Goal: Task Accomplishment & Management: Use online tool/utility

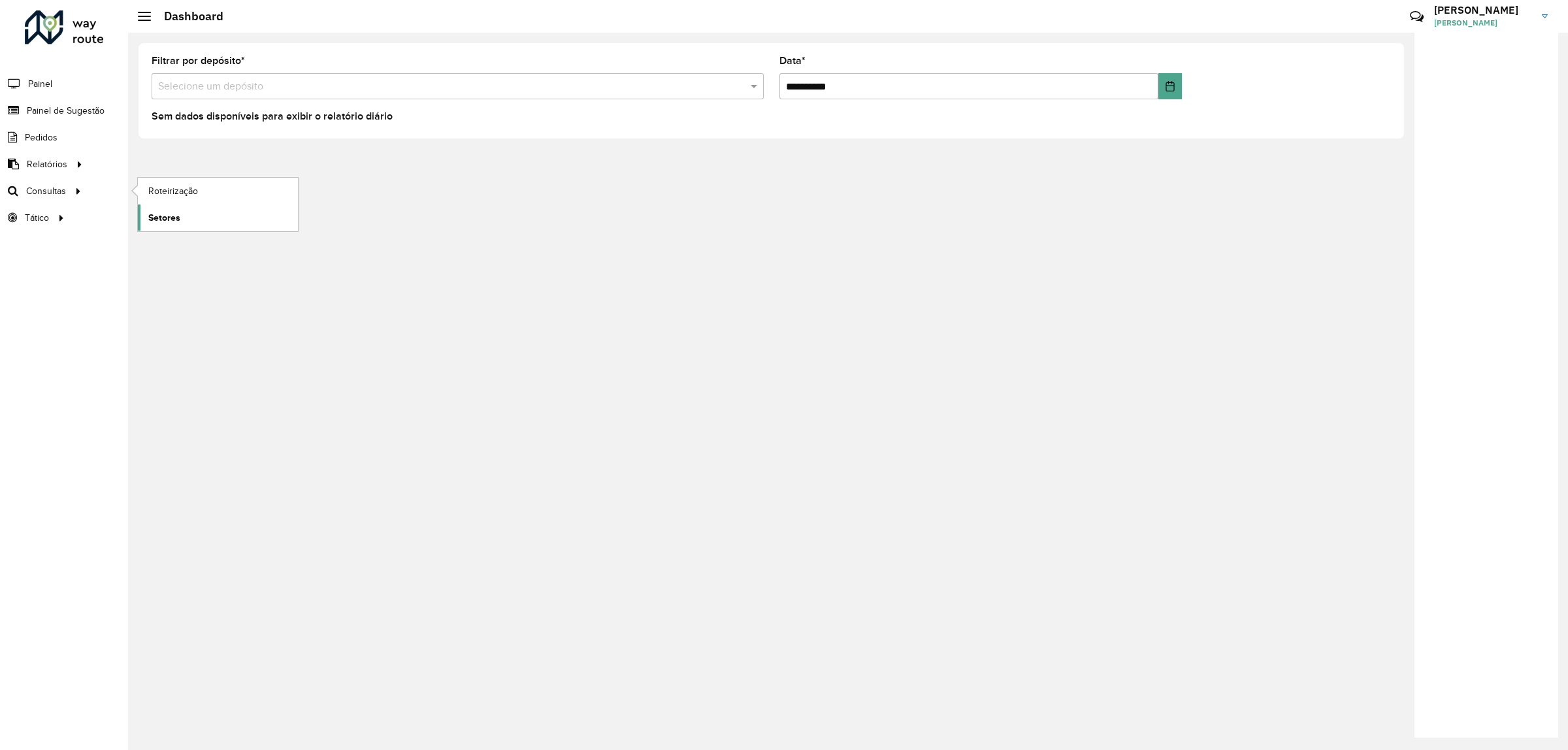
click at [186, 219] on link "Setores" at bounding box center [218, 217] width 160 height 26
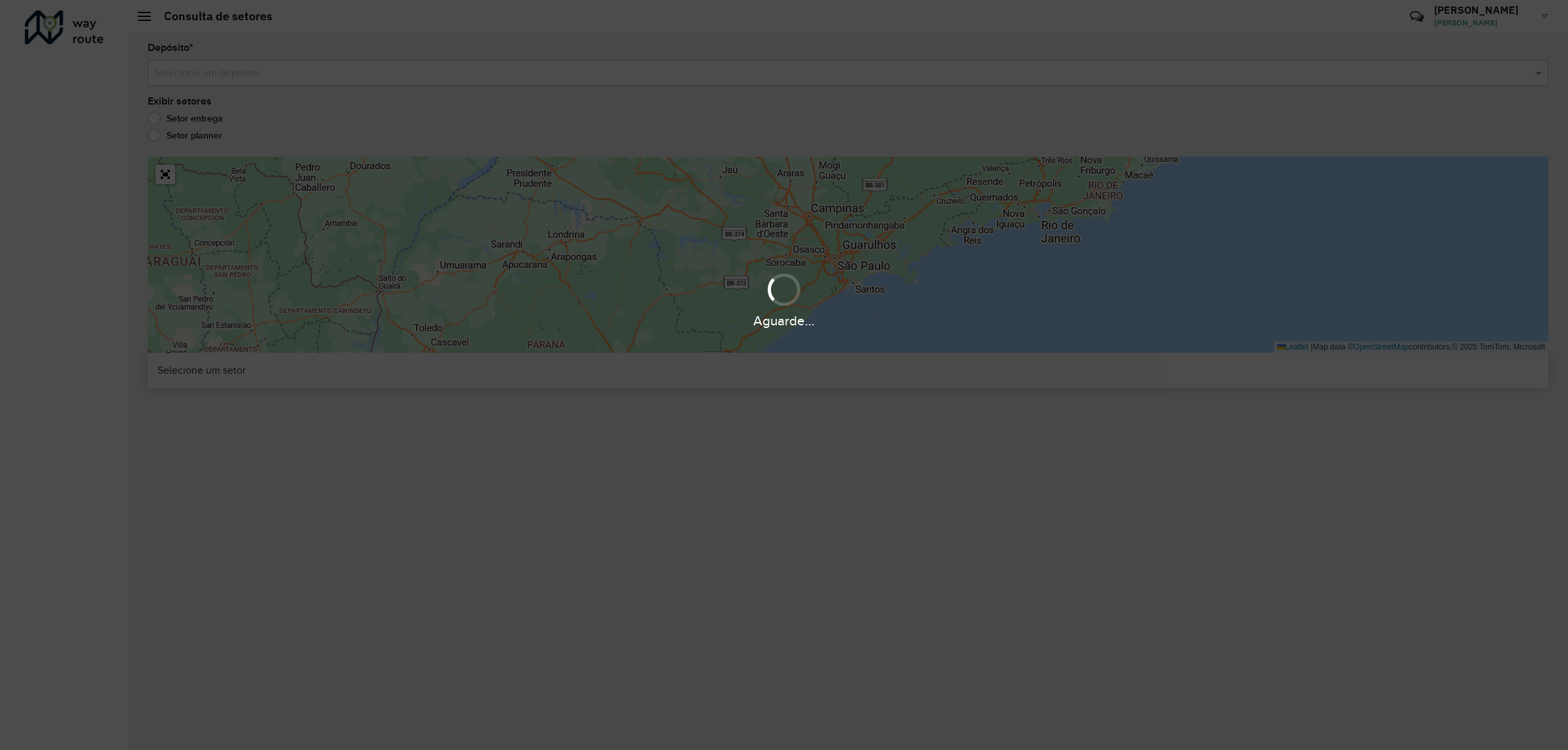
click at [281, 80] on div "Aguarde..." at bounding box center [784, 375] width 1568 height 750
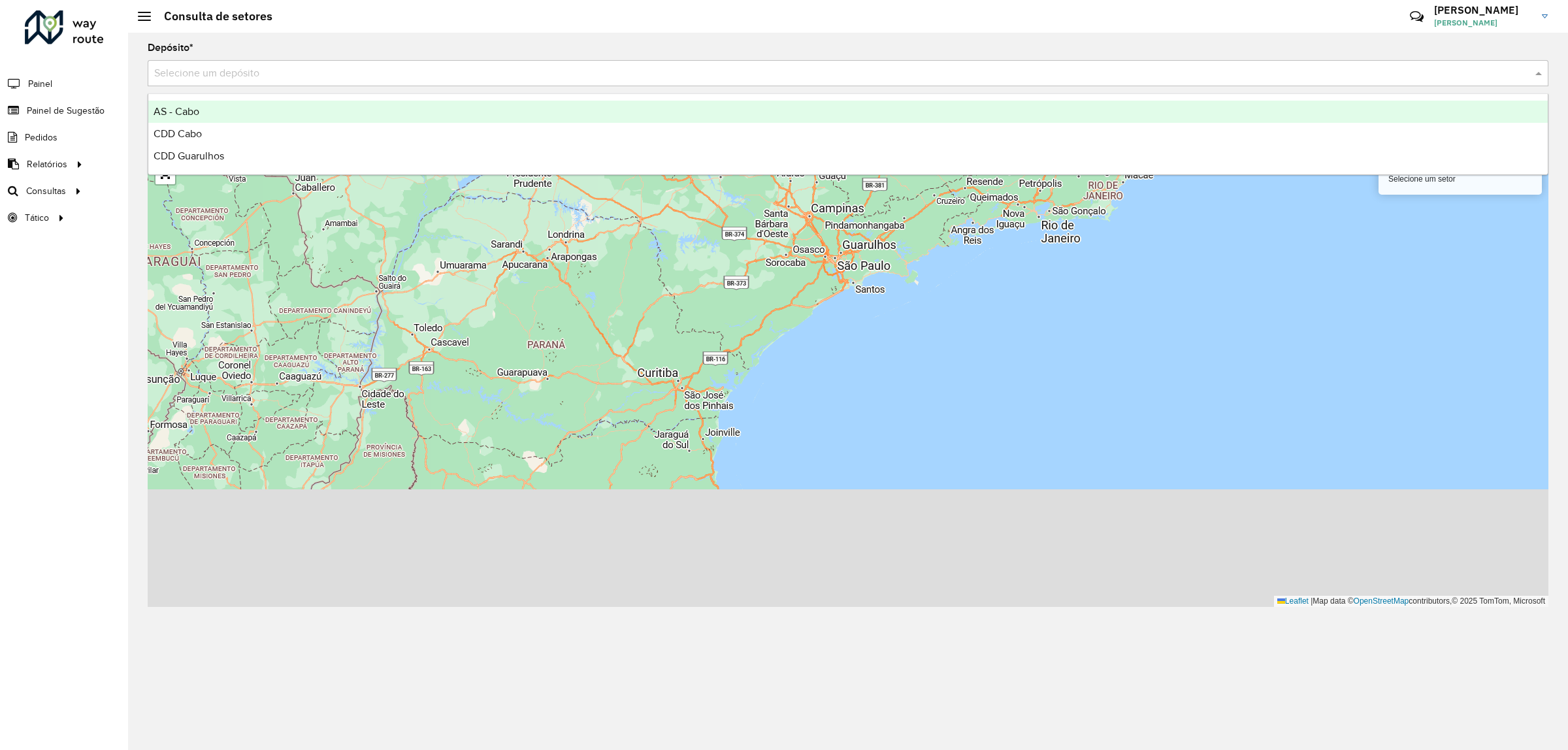
click at [281, 80] on input "text" at bounding box center [835, 74] width 1361 height 15
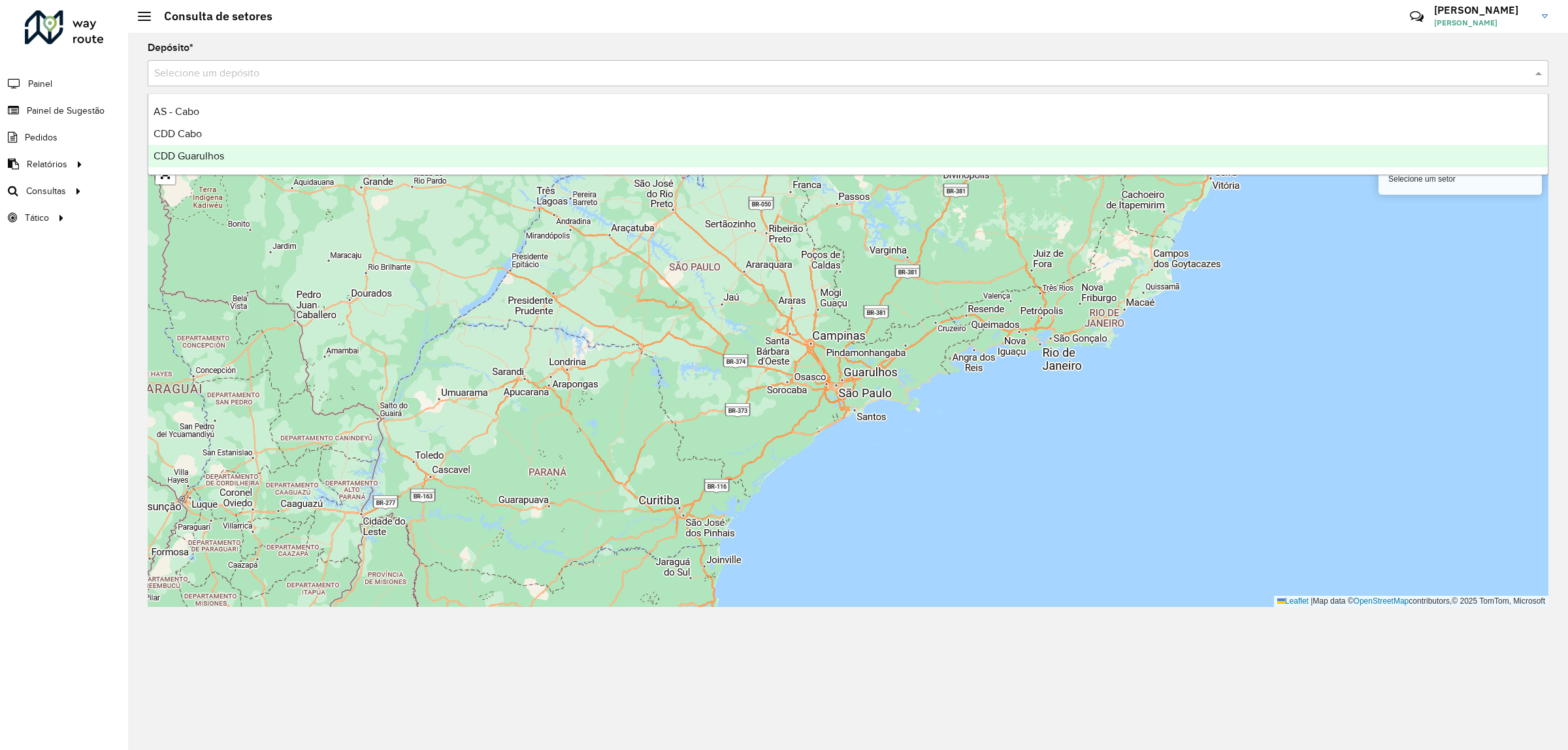
click at [240, 149] on div "CDD Guarulhos" at bounding box center [849, 156] width 1400 height 22
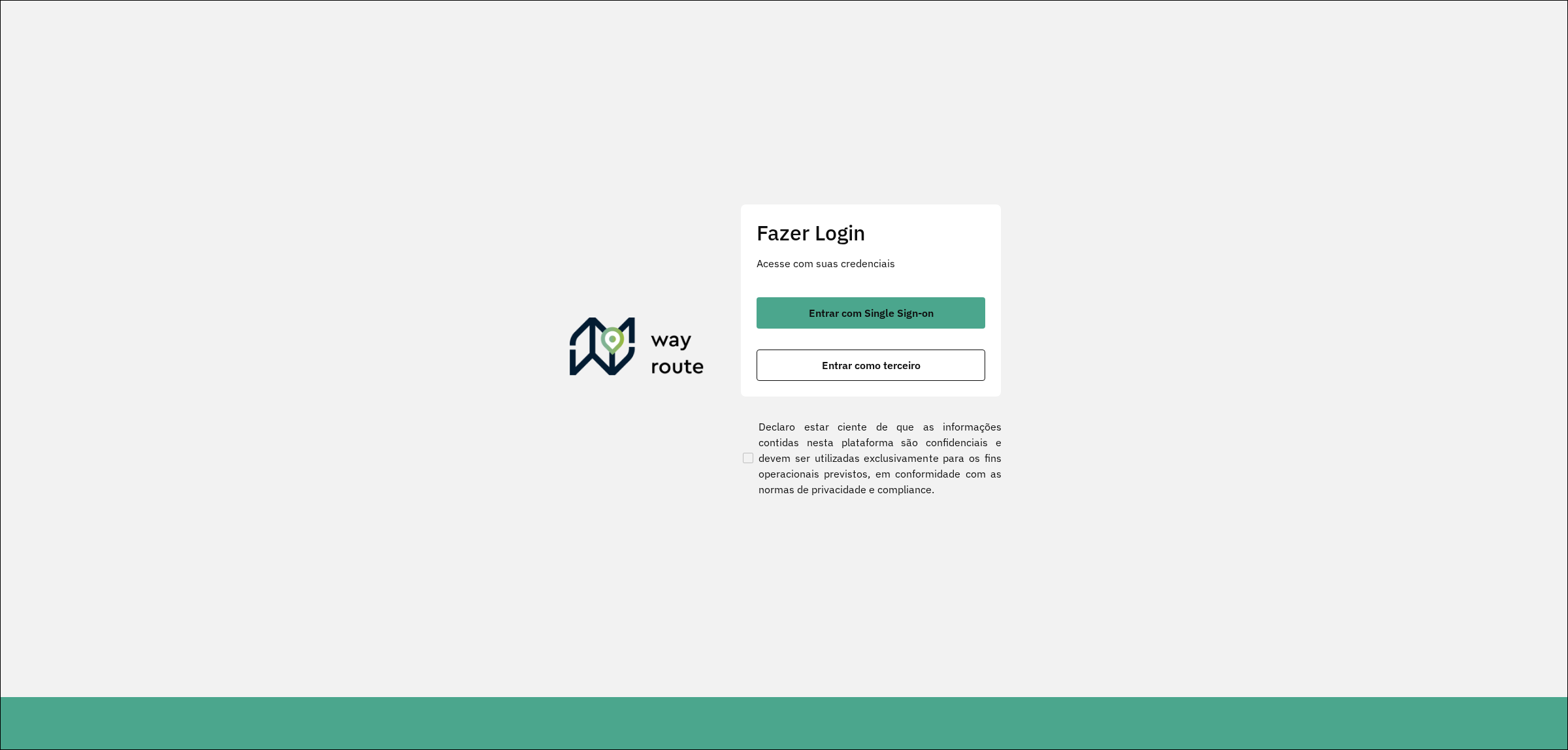
click at [867, 331] on div "Entrar com Single Sign-on Entrar como terceiro" at bounding box center [871, 339] width 229 height 84
click at [874, 319] on button "Entrar com Single Sign-on" at bounding box center [871, 313] width 229 height 31
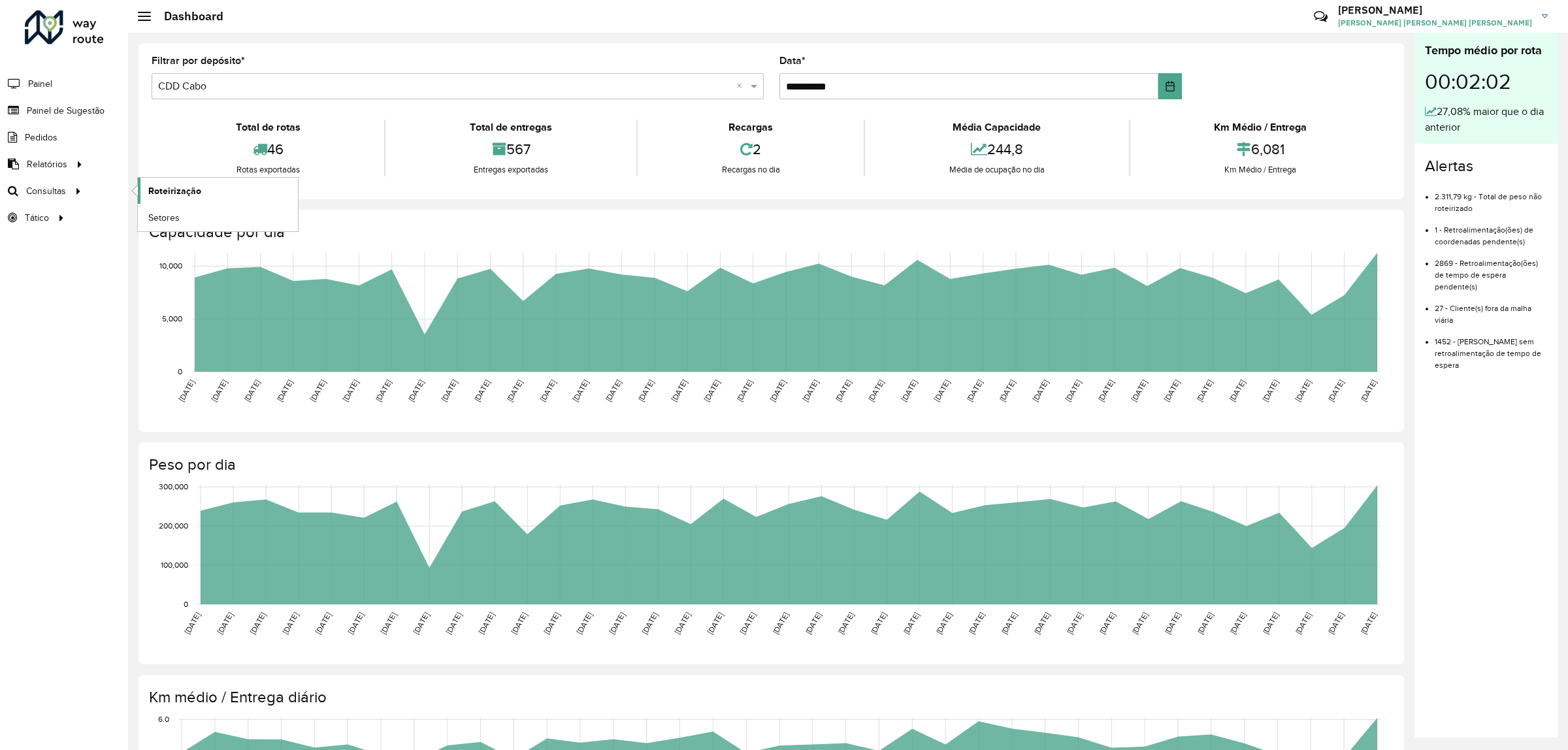
click at [217, 184] on link "Roteirização" at bounding box center [218, 190] width 160 height 26
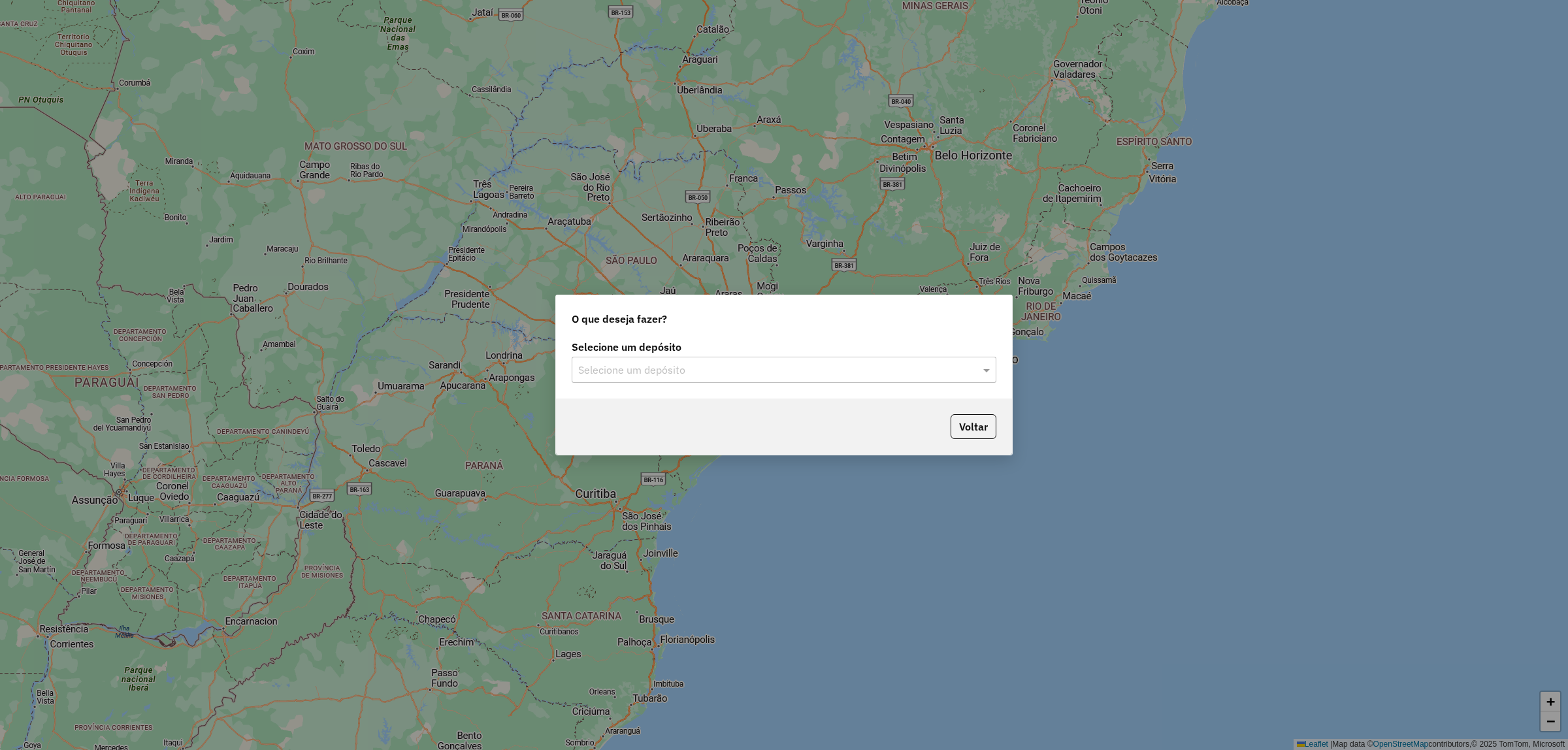
click at [714, 367] on input "text" at bounding box center [771, 370] width 385 height 15
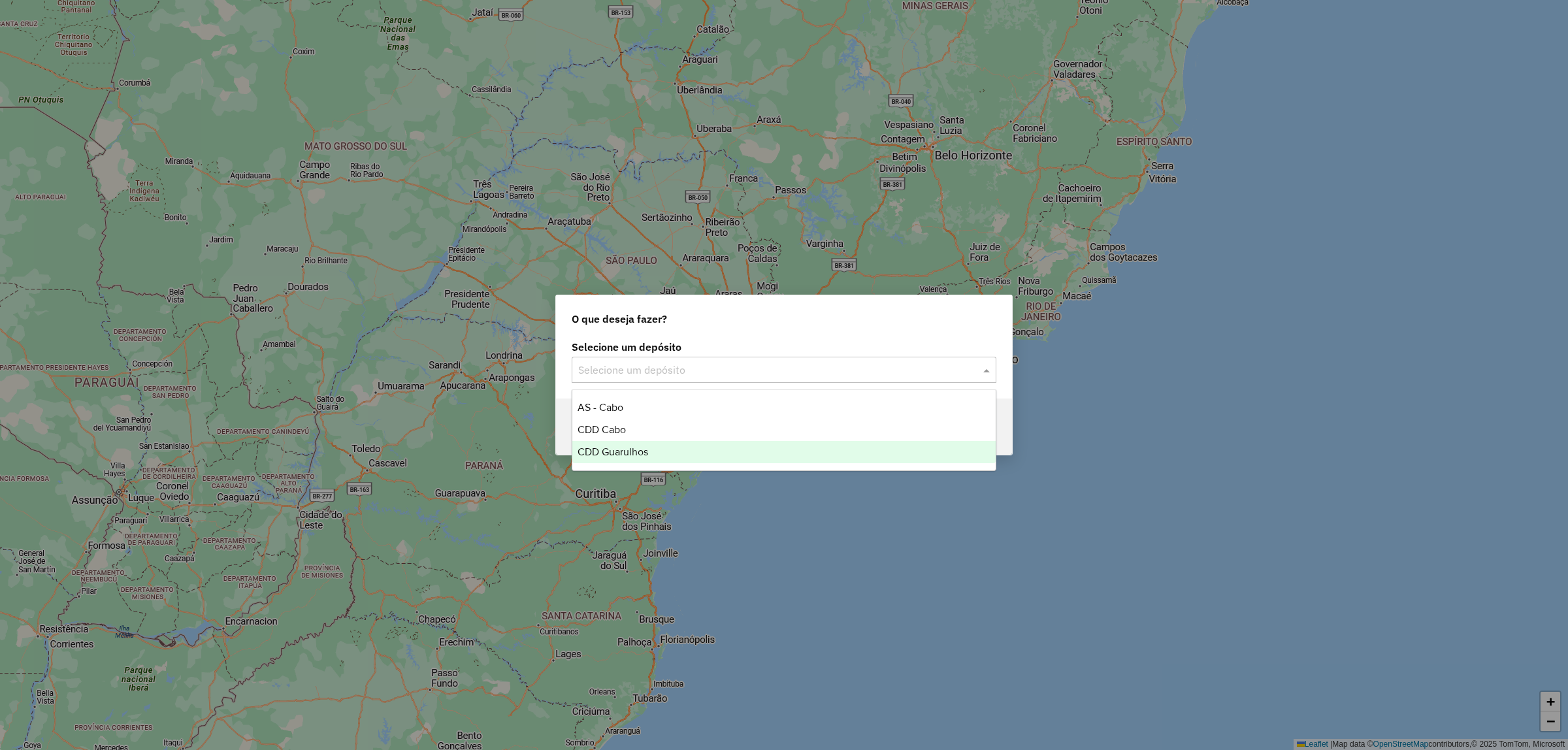
click at [684, 442] on div "CDD Guarulhos" at bounding box center [784, 452] width 424 height 22
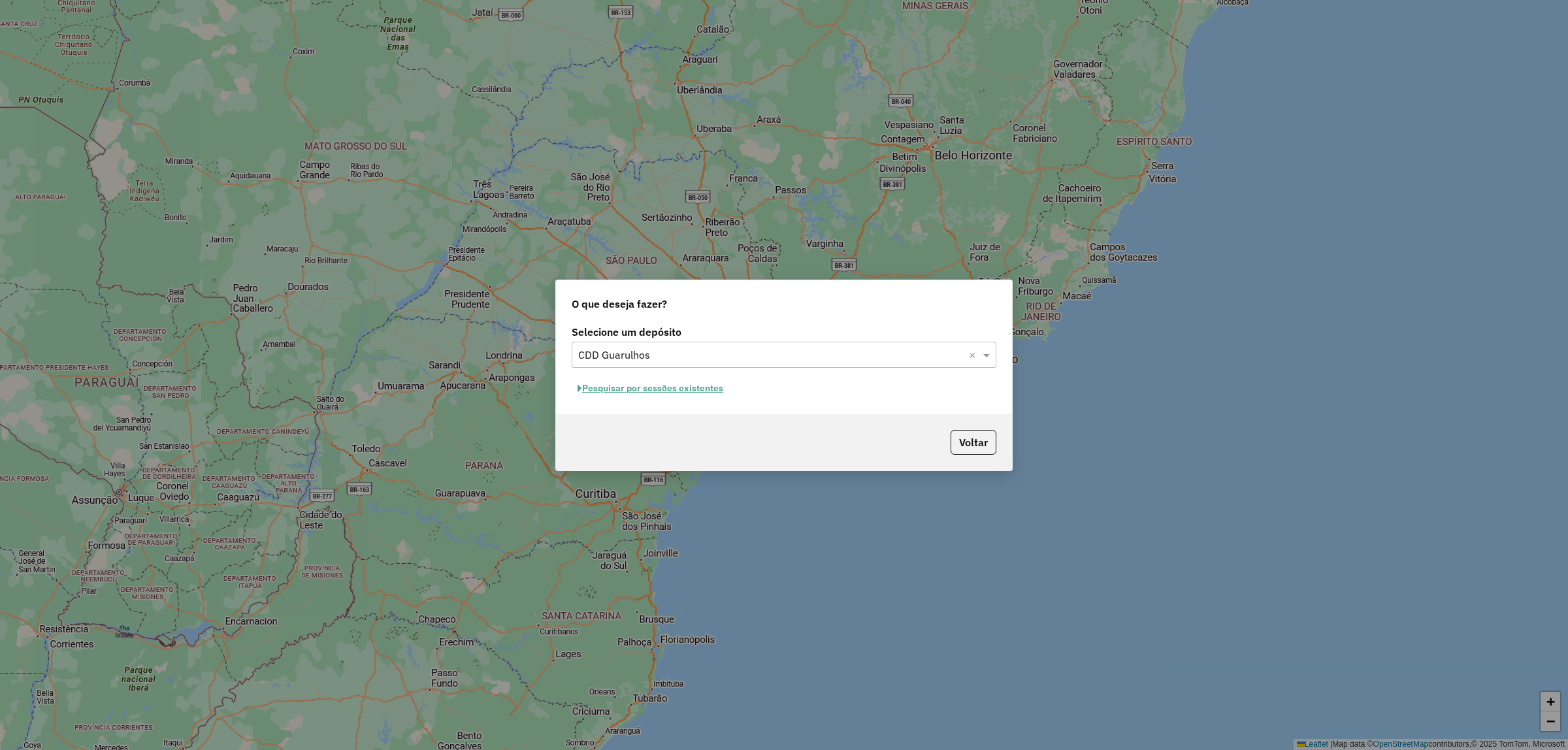
click at [680, 391] on button "Pesquisar por sessões existentes" at bounding box center [650, 388] width 158 height 20
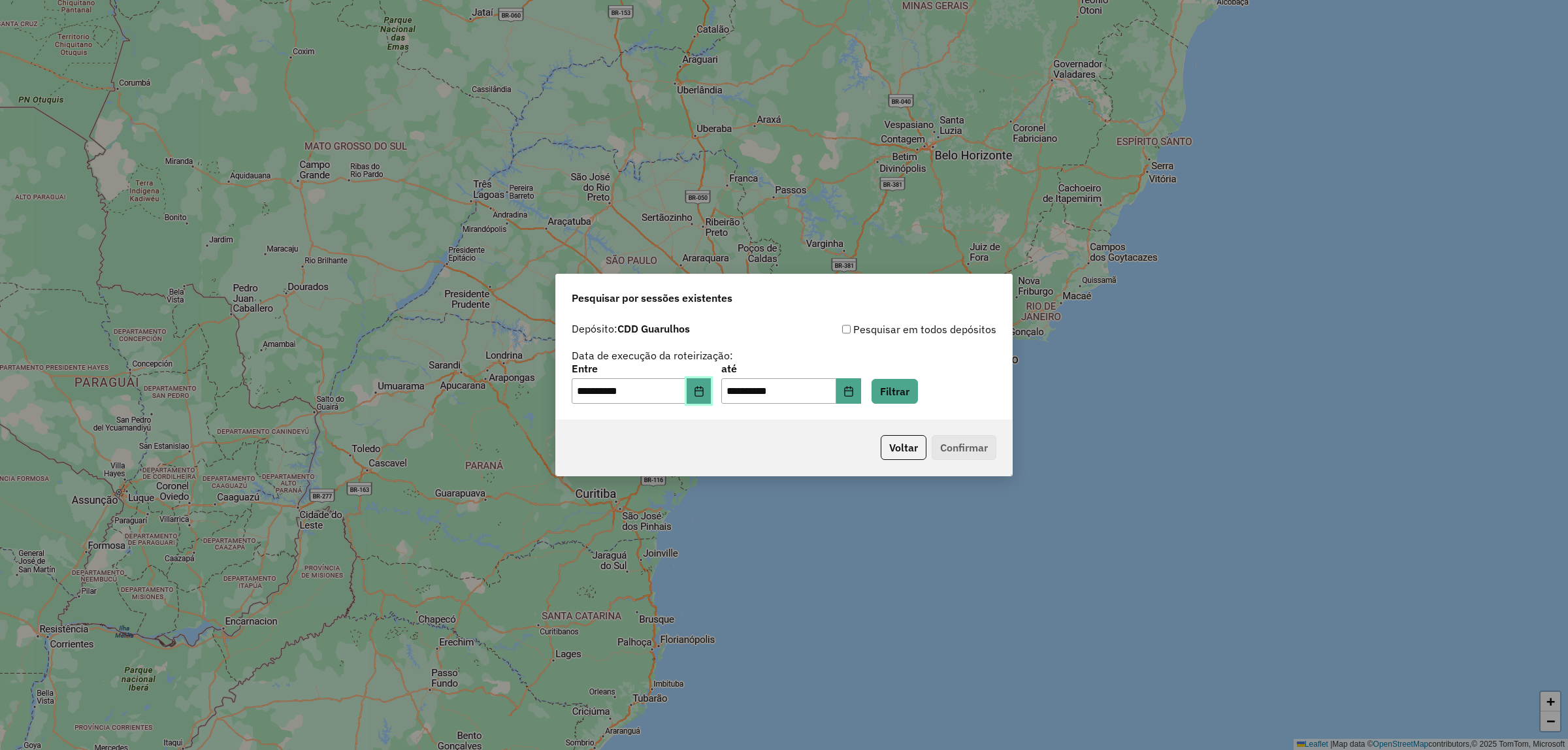
click at [703, 387] on icon "Choose Date" at bounding box center [699, 391] width 8 height 10
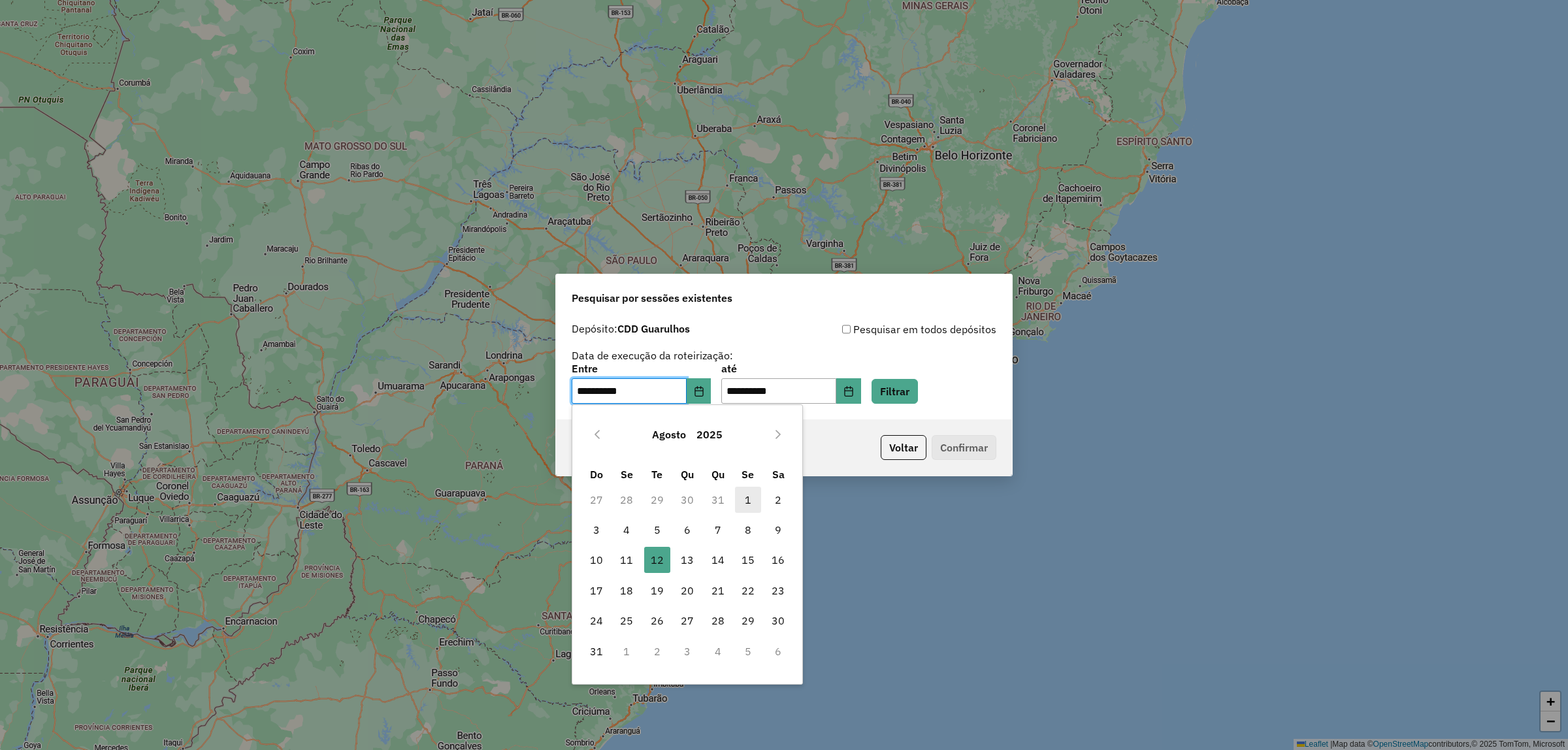
click at [749, 495] on span "1" at bounding box center [747, 500] width 26 height 26
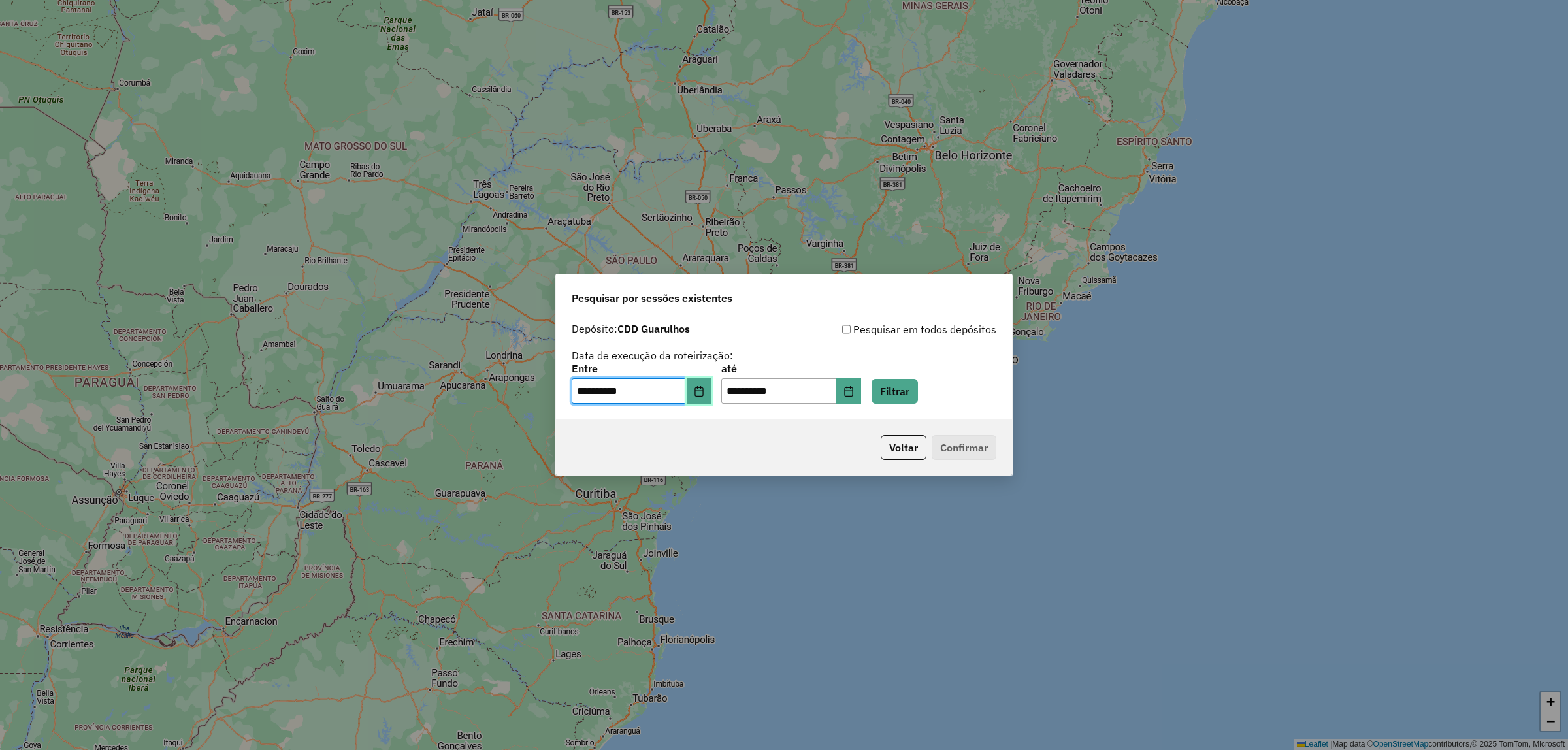
click at [712, 393] on button "Choose Date" at bounding box center [699, 391] width 25 height 26
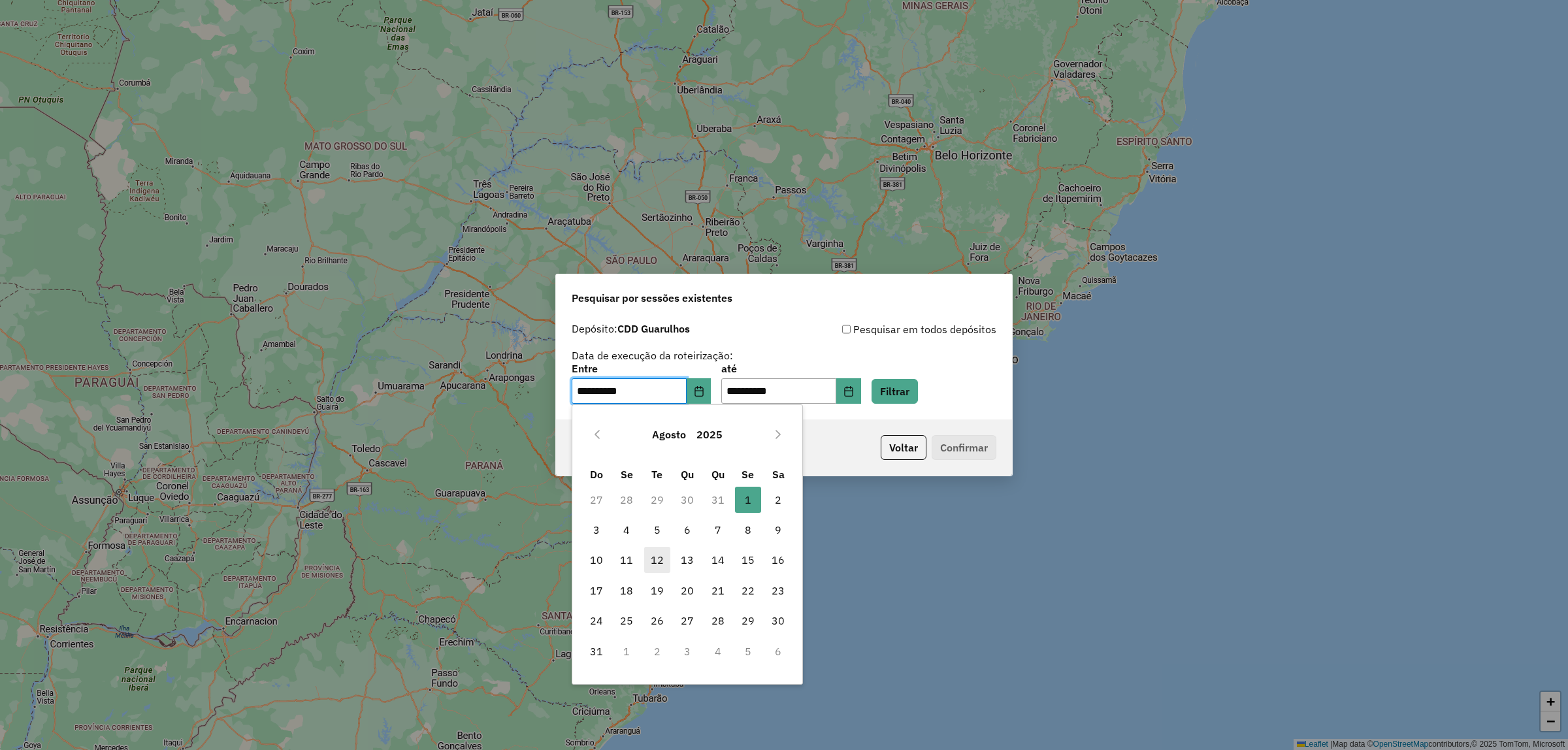
click at [663, 562] on span "12" at bounding box center [657, 560] width 26 height 26
type input "**********"
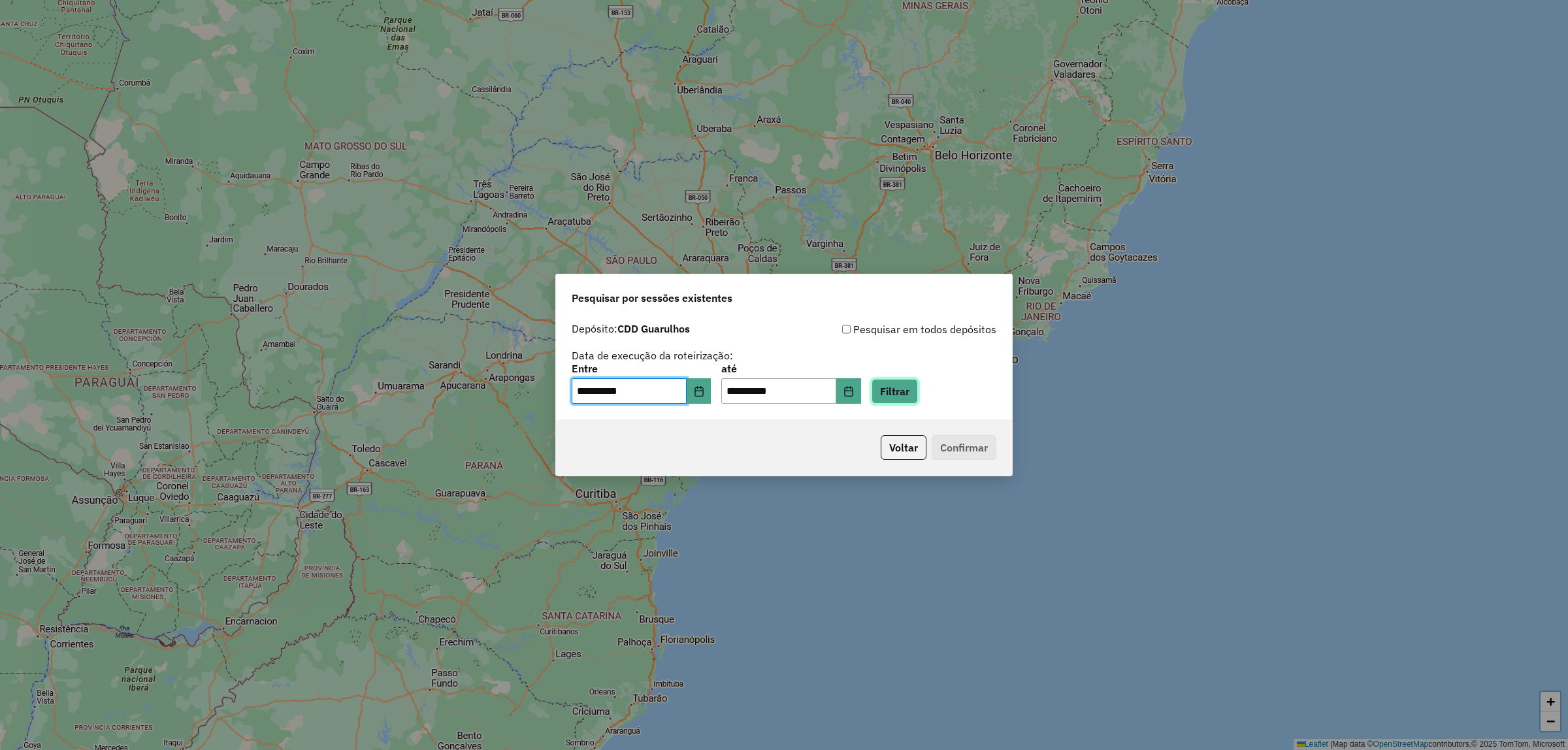
click at [918, 392] on button "Filtrar" at bounding box center [895, 391] width 46 height 25
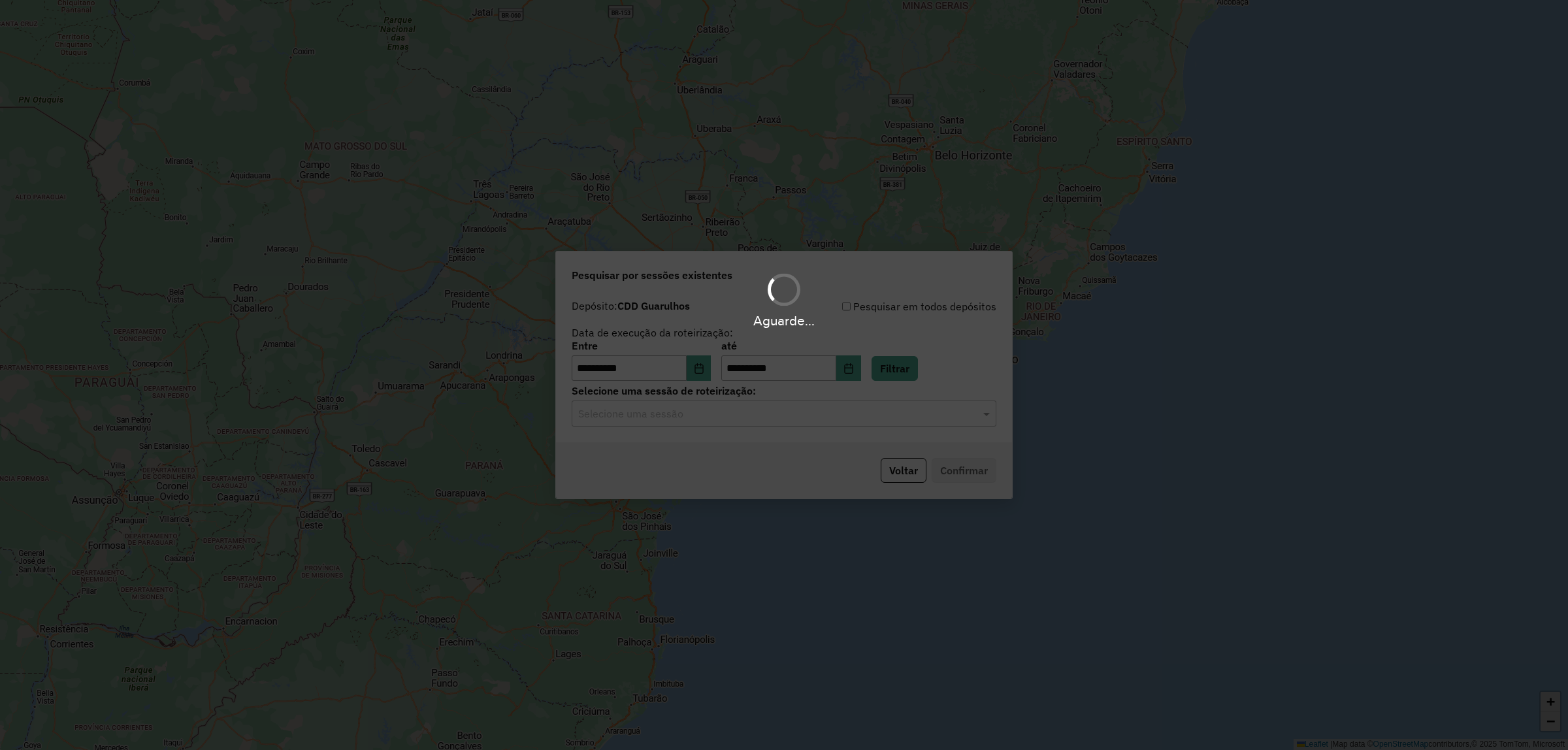
click at [805, 426] on hb-app "**********" at bounding box center [784, 375] width 1568 height 750
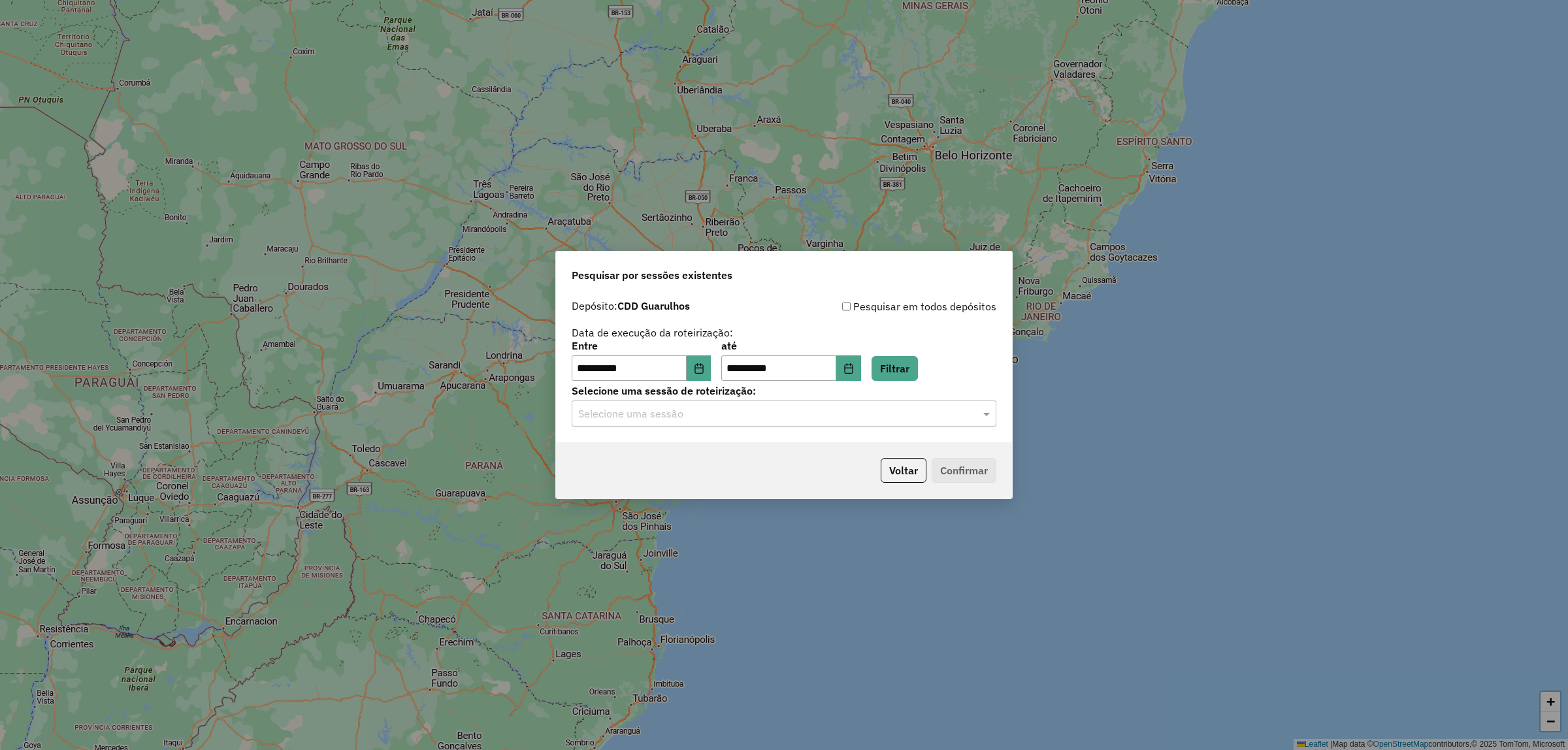
click at [805, 426] on div "Selecione uma sessão" at bounding box center [784, 413] width 425 height 26
click at [682, 457] on span "1228366 - 12/08/2025 18:39" at bounding box center [630, 452] width 105 height 11
click at [980, 477] on button "Confirmar" at bounding box center [964, 470] width 65 height 25
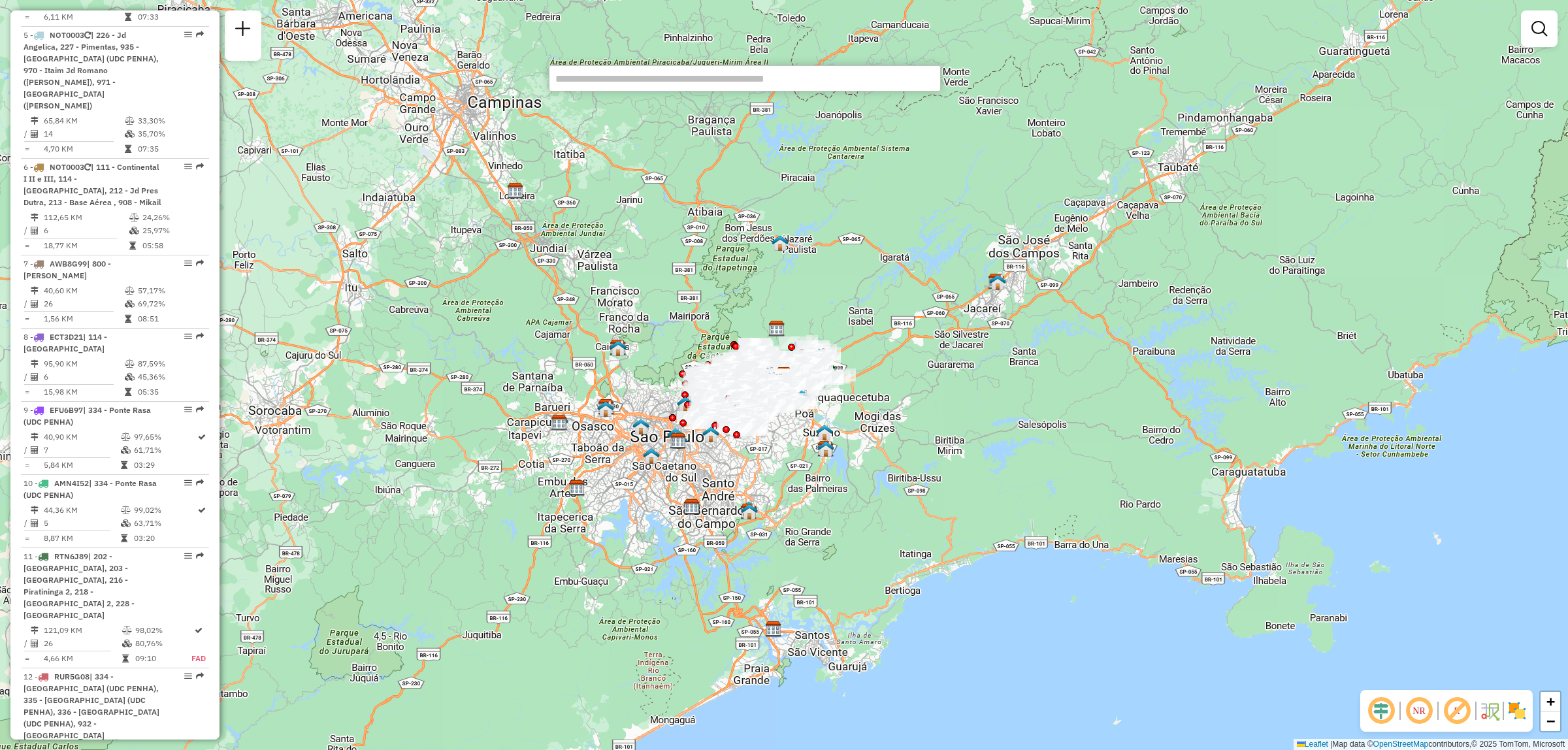
scroll to position [3310, 0]
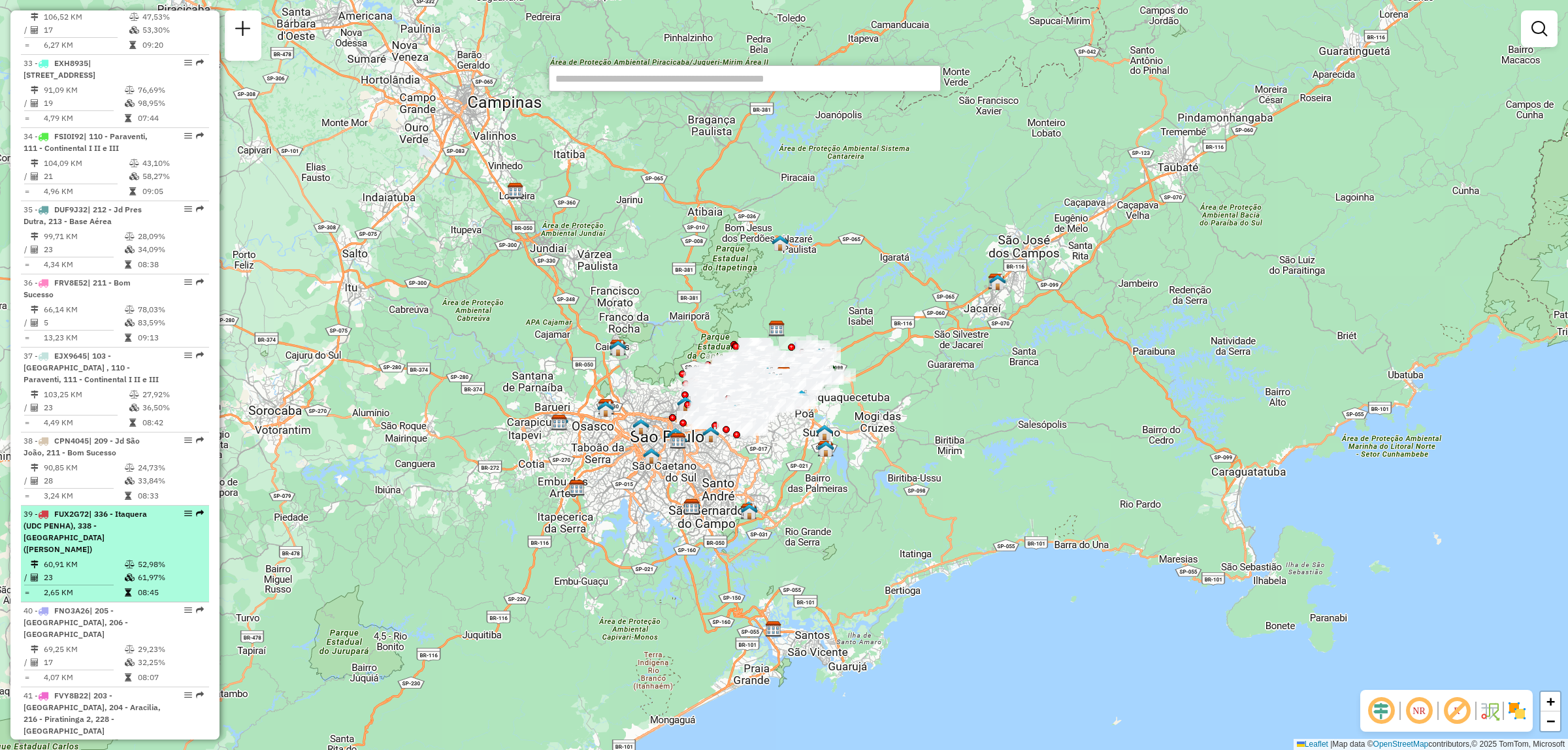
click at [124, 509] on span "| 336 - Itaquera (UDC PENHA), 338 - [GEOGRAPHIC_DATA] ([PERSON_NAME])" at bounding box center [85, 531] width 124 height 45
select select "**********"
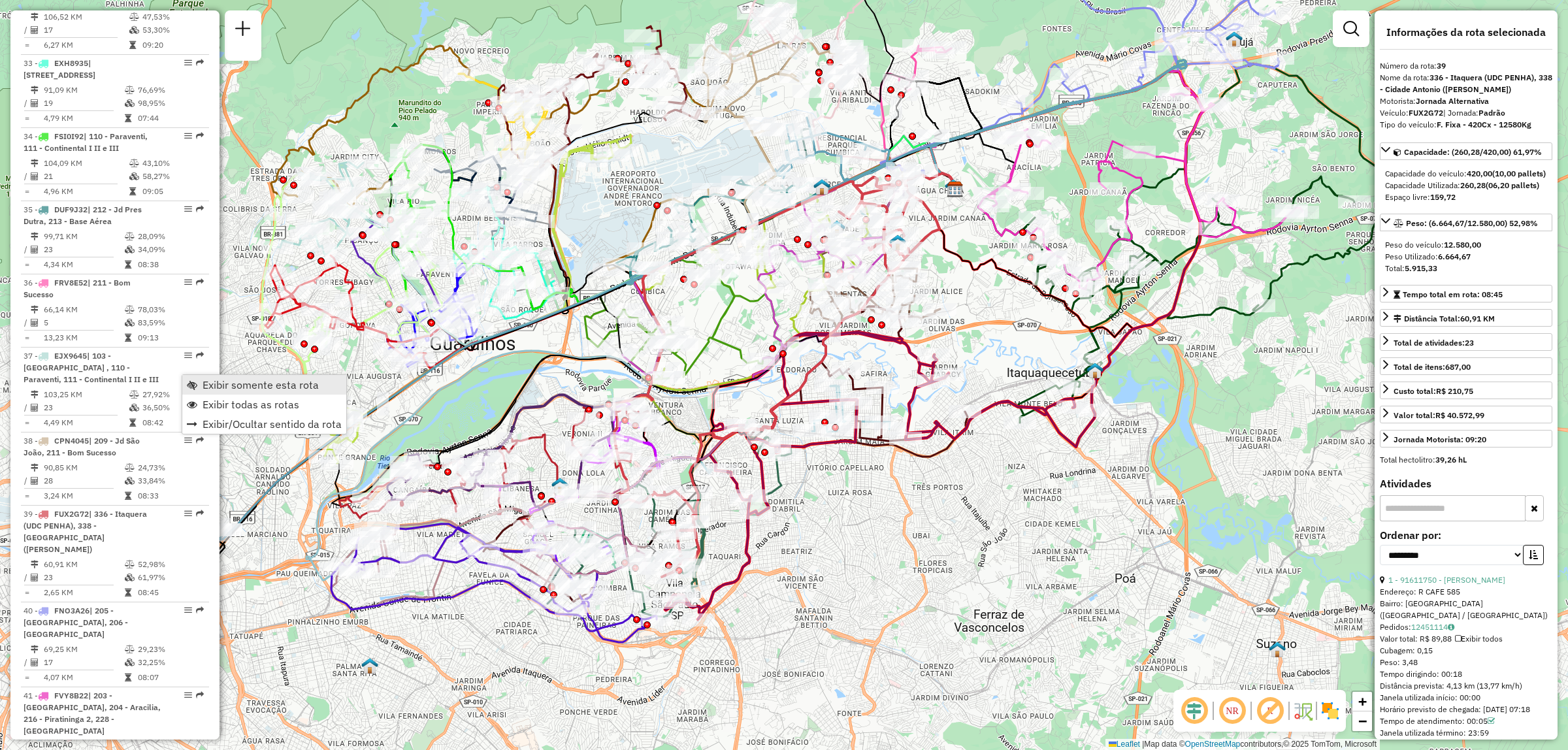
click at [219, 383] on span "Exibir somente esta rota" at bounding box center [260, 384] width 117 height 10
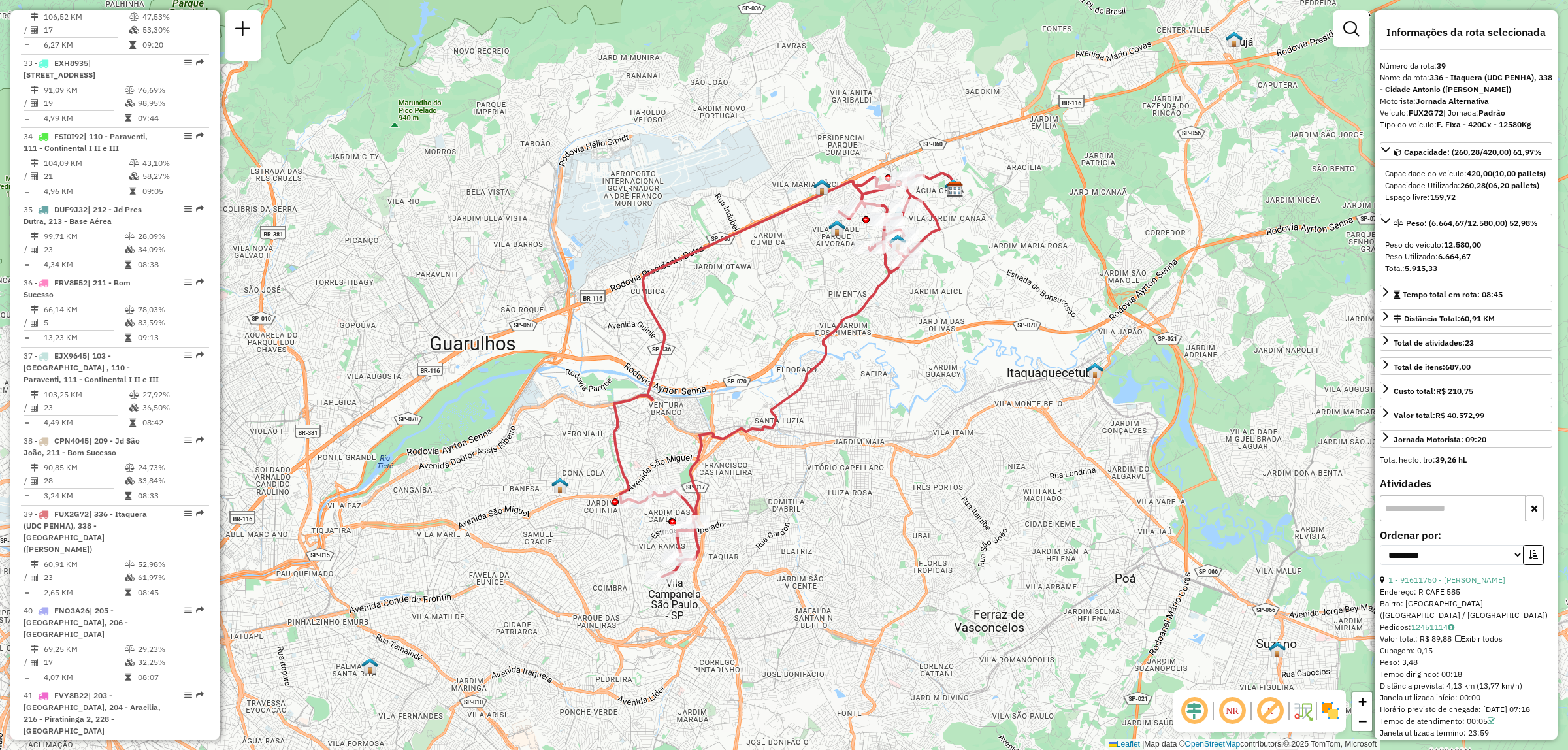
click at [1338, 706] on img at bounding box center [1330, 711] width 21 height 21
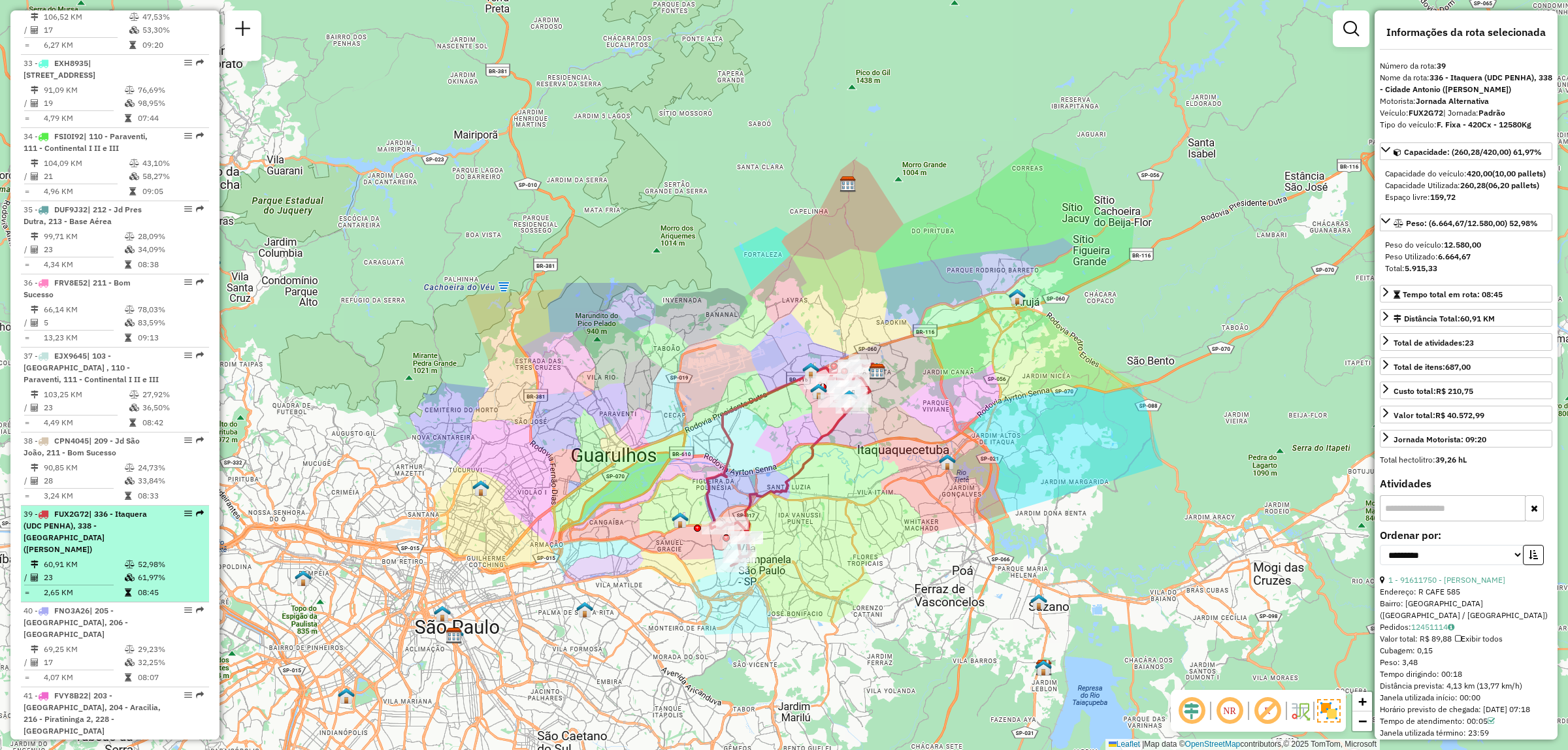
scroll to position [3422, 0]
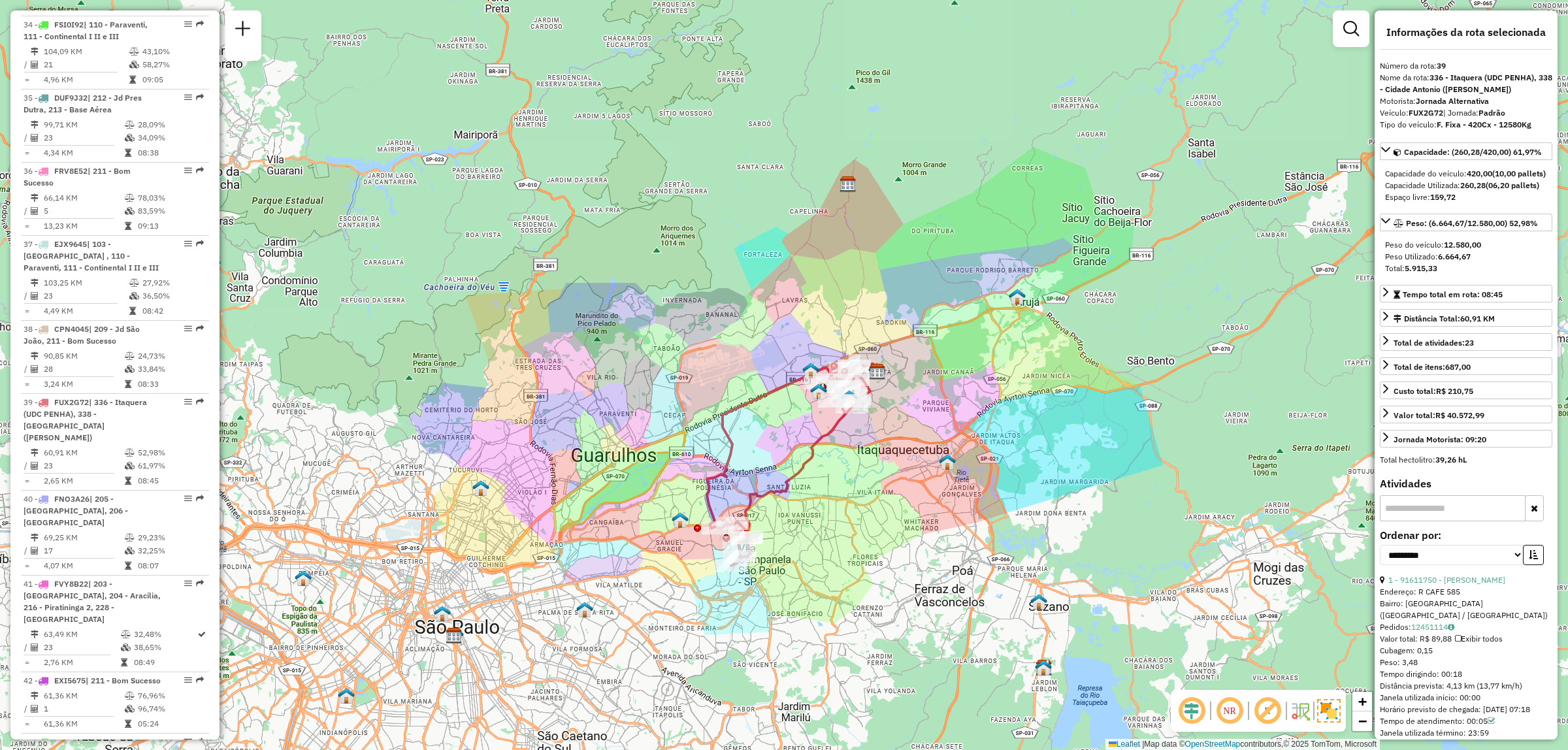
click at [1266, 710] on em at bounding box center [1267, 710] width 31 height 31
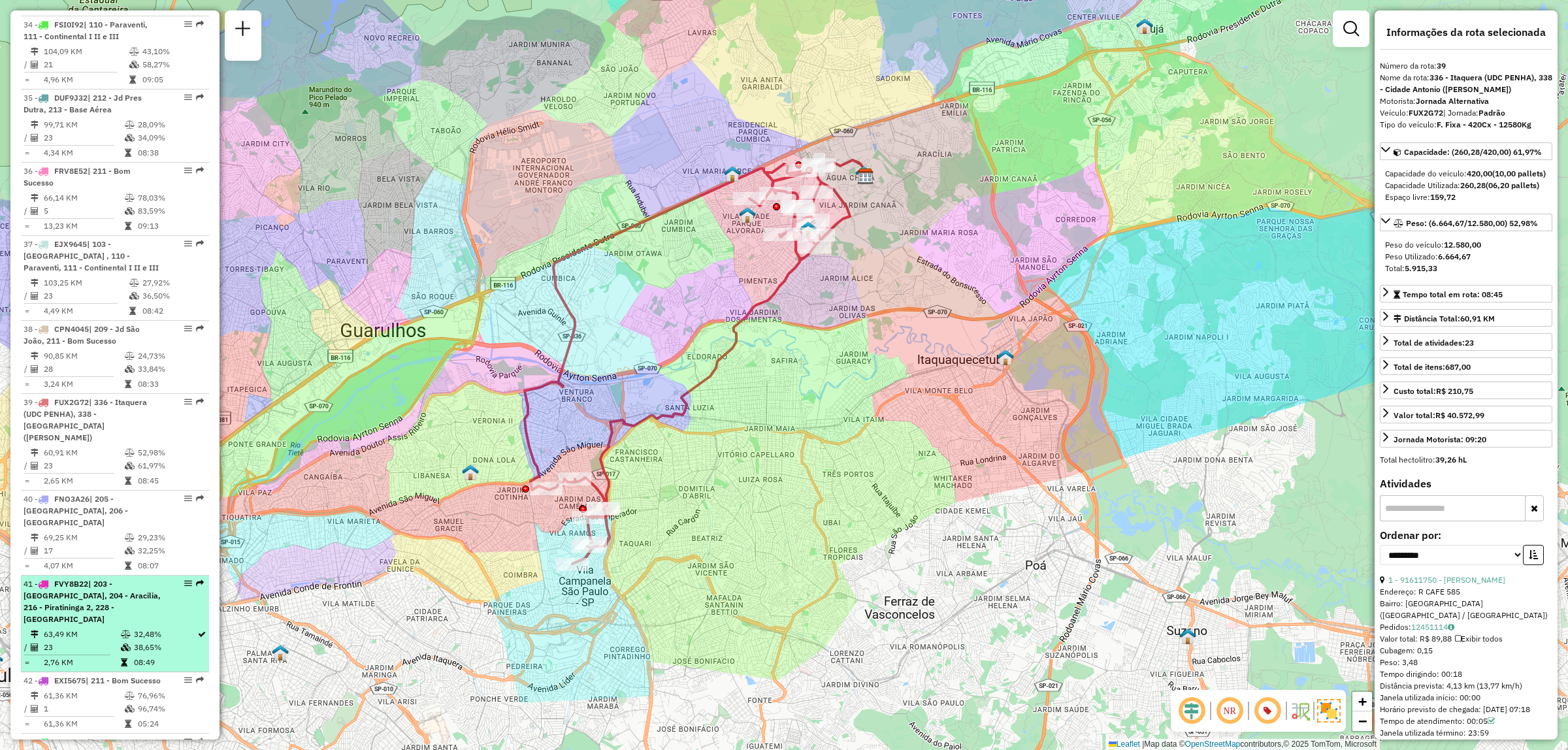
click at [124, 579] on span "| 203 - [GEOGRAPHIC_DATA], 204 - Aracilia, 216 - Piratininga 2, 228 - [GEOGRAPH…" at bounding box center [92, 601] width 137 height 45
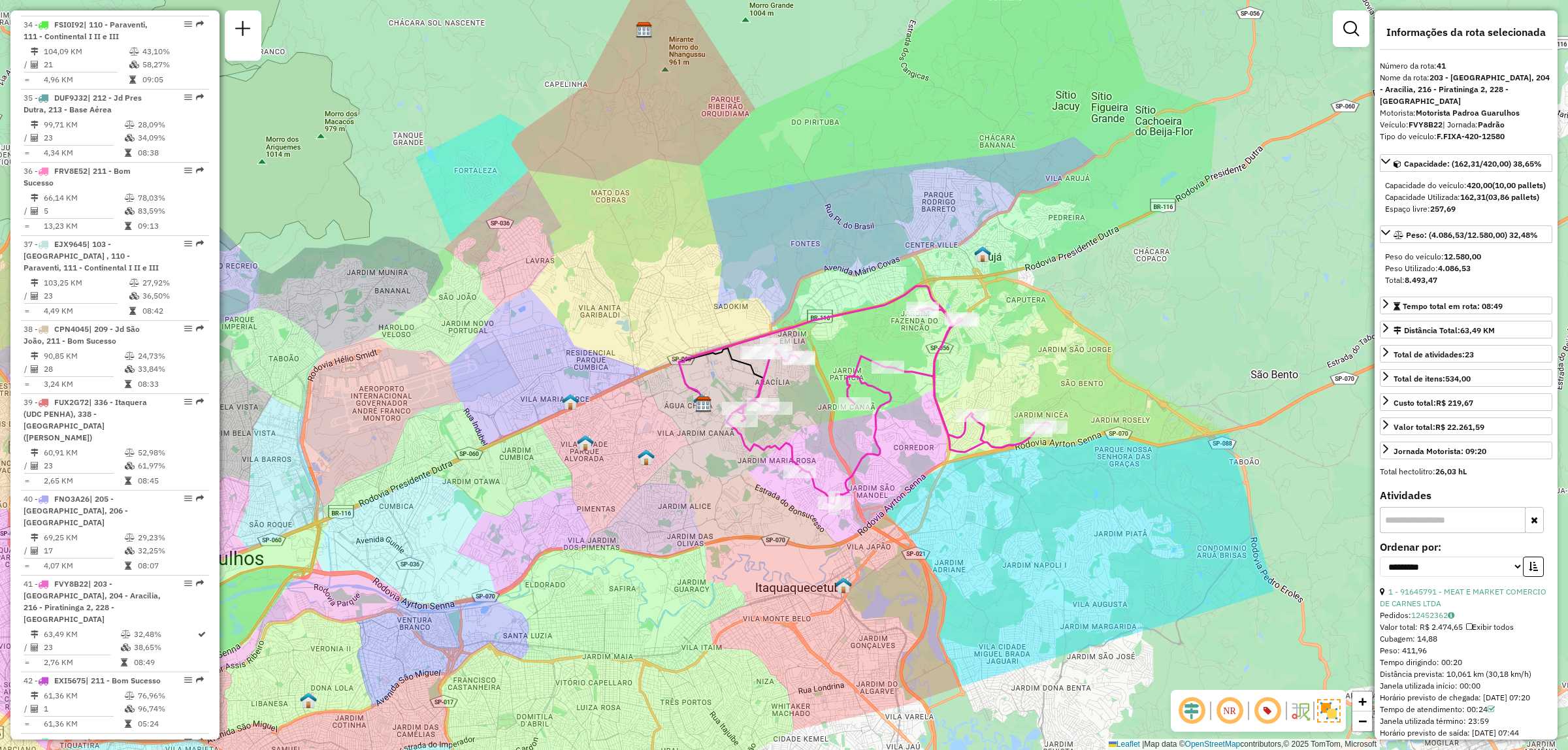
drag, startPoint x: 987, startPoint y: 419, endPoint x: 918, endPoint y: 410, distance: 69.6
click at [918, 410] on div "Janela de atendimento Grade de atendimento Capacidade Transportadoras Veículos …" at bounding box center [784, 375] width 1568 height 750
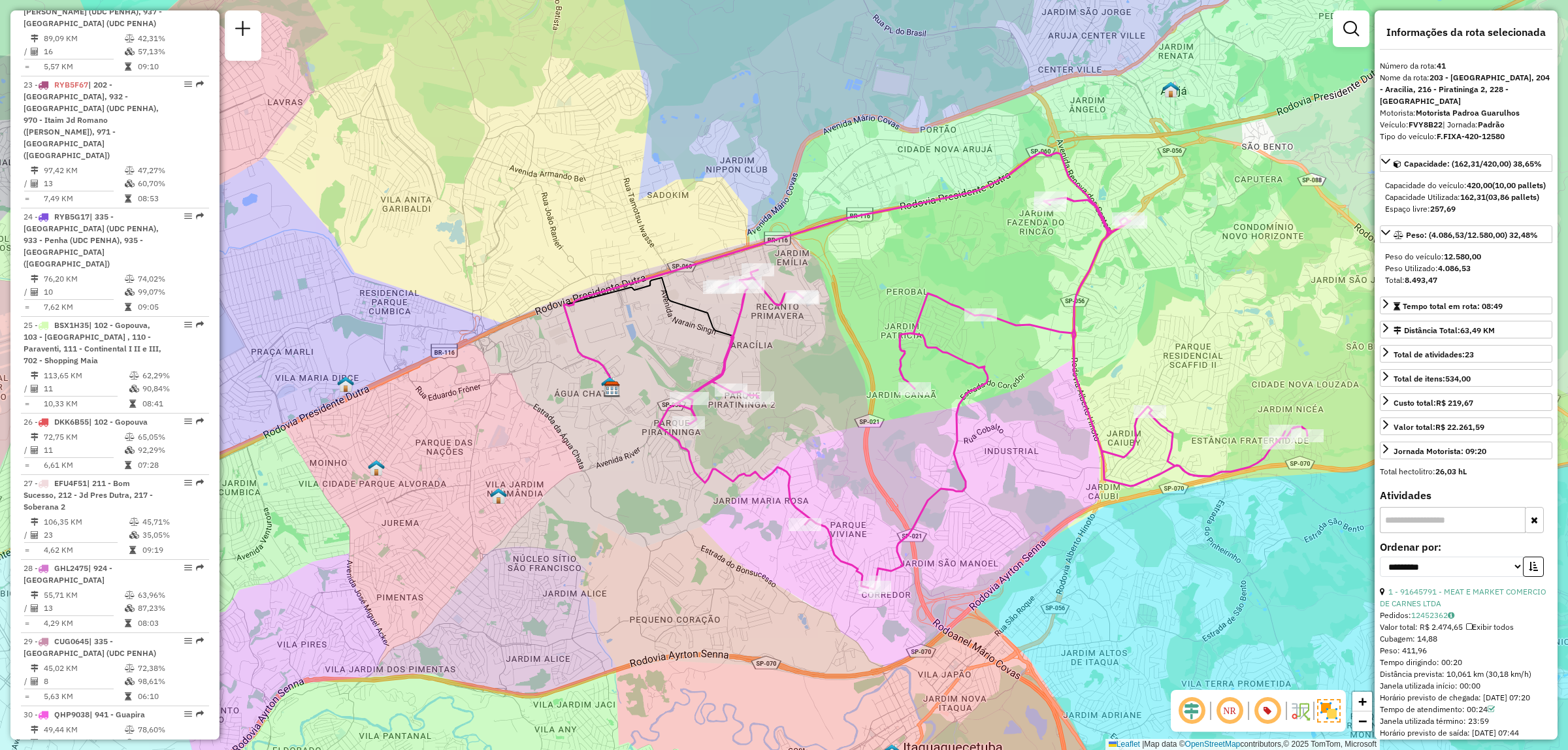
scroll to position [2300, 0]
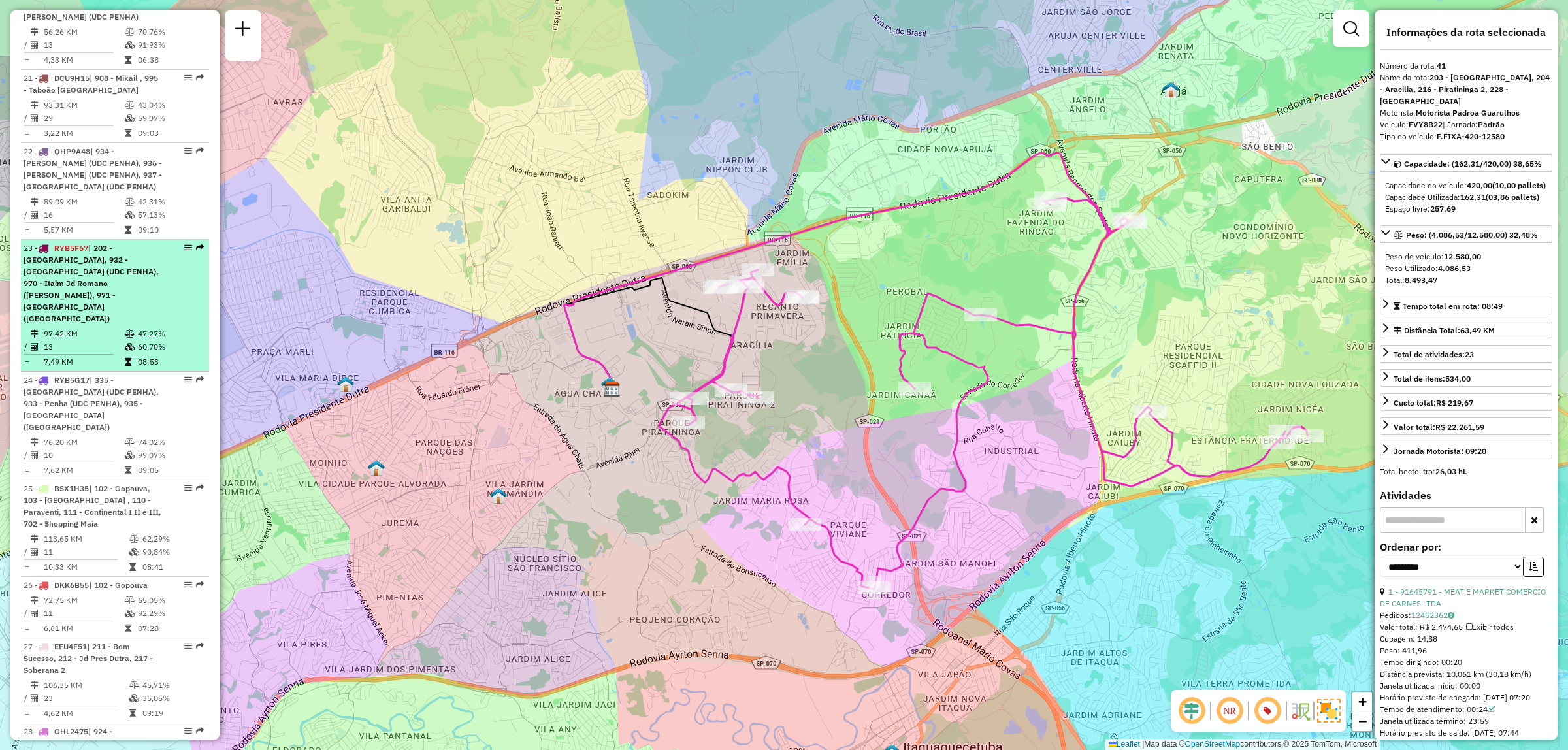
click at [162, 242] on div "23 - RYB5F67 | 202 - [GEOGRAPHIC_DATA], 932 - [GEOGRAPHIC_DATA] (UDC PENHA), 97…" at bounding box center [115, 283] width 183 height 82
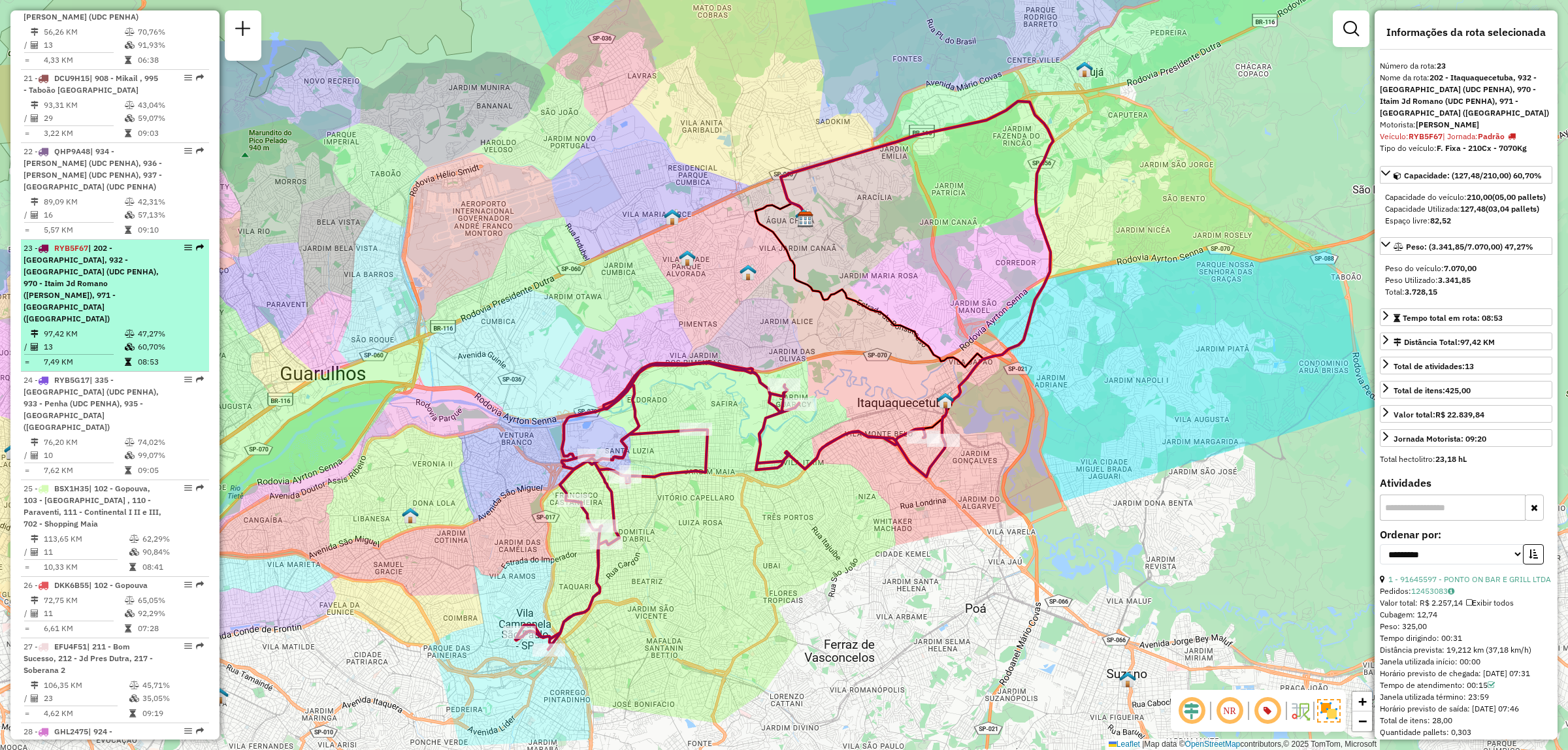
click at [178, 242] on div "23 - RYB5F67 | 202 - [GEOGRAPHIC_DATA], 932 - [GEOGRAPHIC_DATA] (UDC PENHA), 97…" at bounding box center [115, 283] width 183 height 82
